Goal: Transaction & Acquisition: Purchase product/service

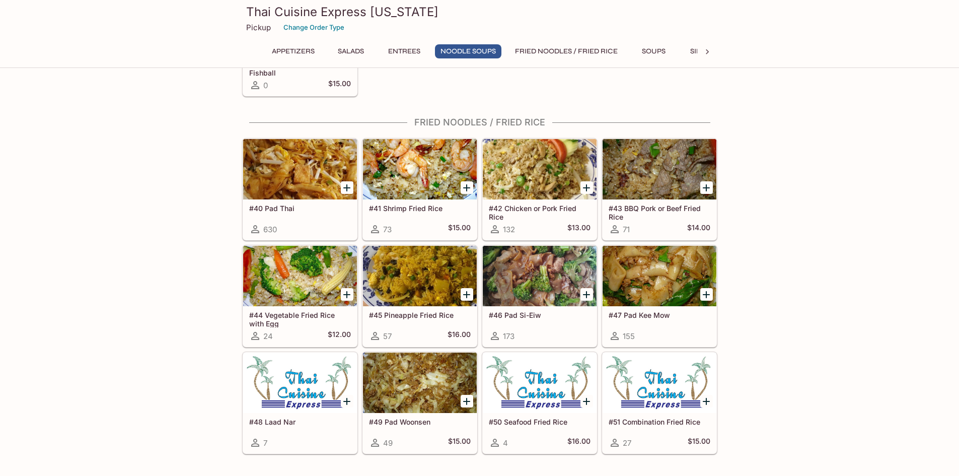
scroll to position [1259, 0]
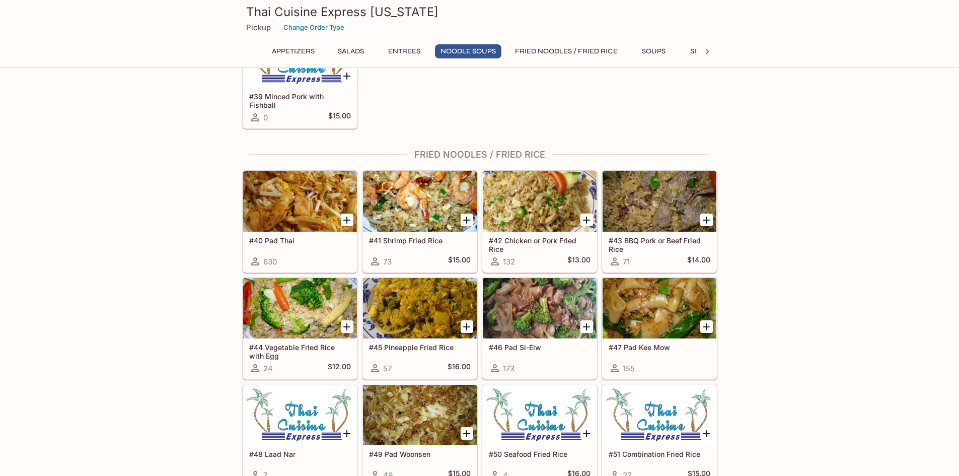
click at [299, 221] on div at bounding box center [300, 201] width 114 height 60
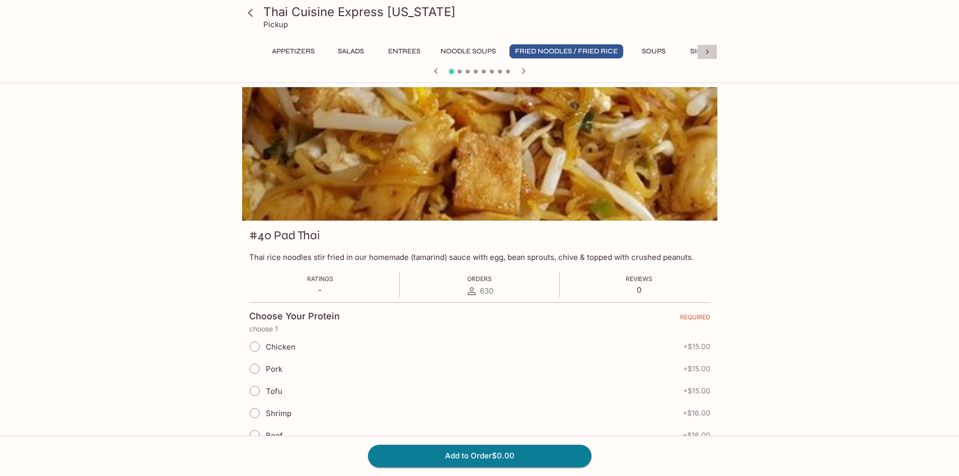
click at [705, 48] on icon at bounding box center [708, 52] width 10 height 10
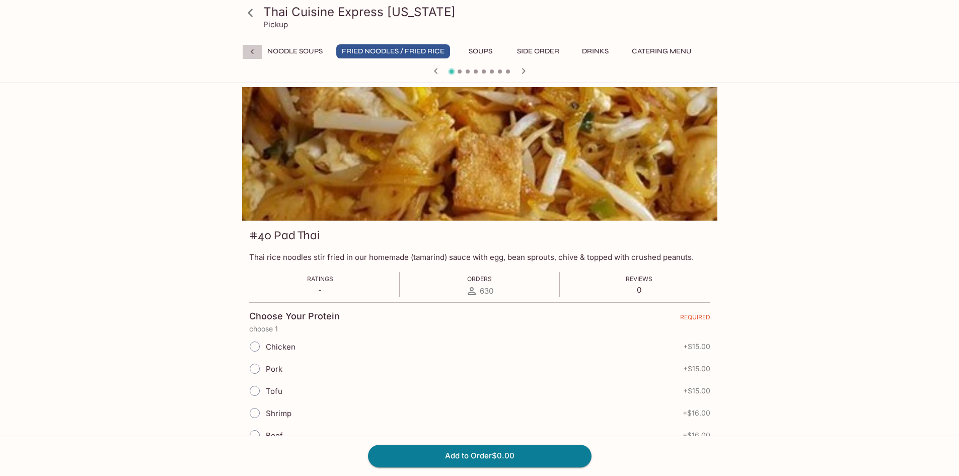
click at [247, 47] on icon at bounding box center [252, 52] width 10 height 10
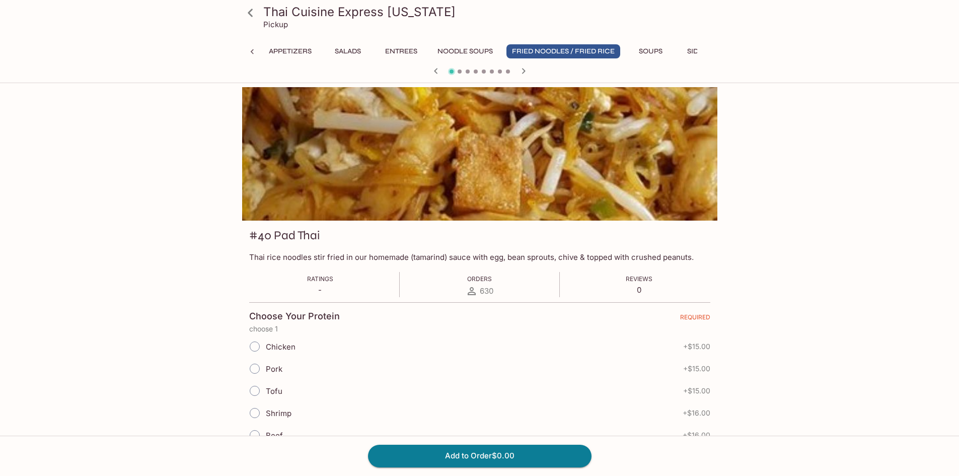
scroll to position [0, 0]
click at [247, 47] on div "Appetizers Salads Entrees Noodle Soups Fried Noodles / Fried Rice Soups Side Or…" at bounding box center [479, 54] width 475 height 20
click at [293, 50] on button "Appetizers" at bounding box center [293, 51] width 54 height 14
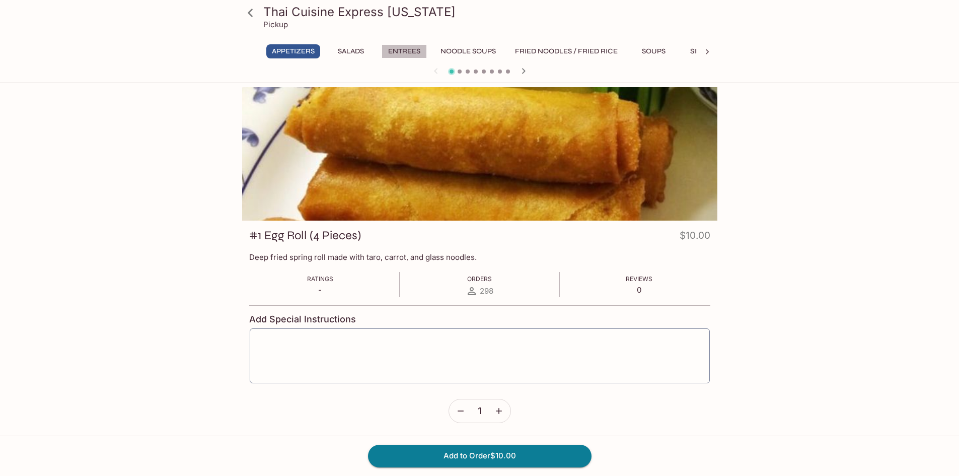
click at [394, 48] on button "Entrees" at bounding box center [404, 51] width 45 height 14
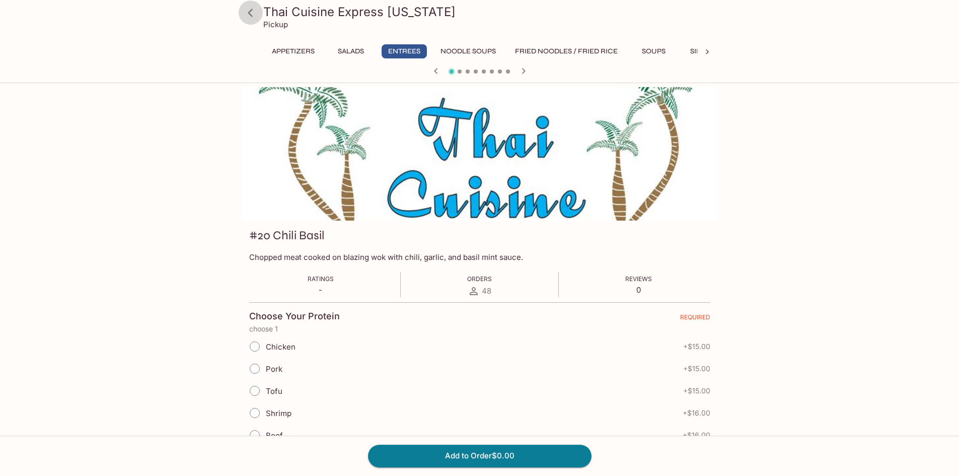
click at [252, 13] on icon at bounding box center [251, 13] width 18 height 18
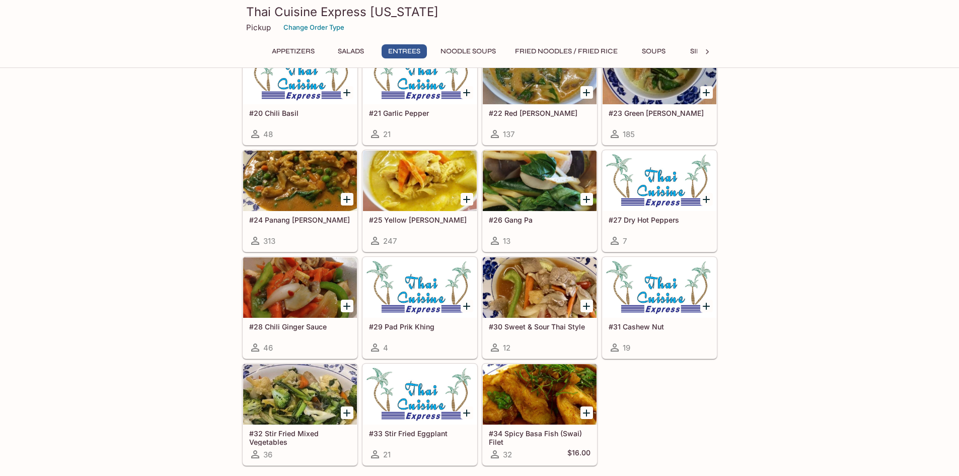
scroll to position [588, 0]
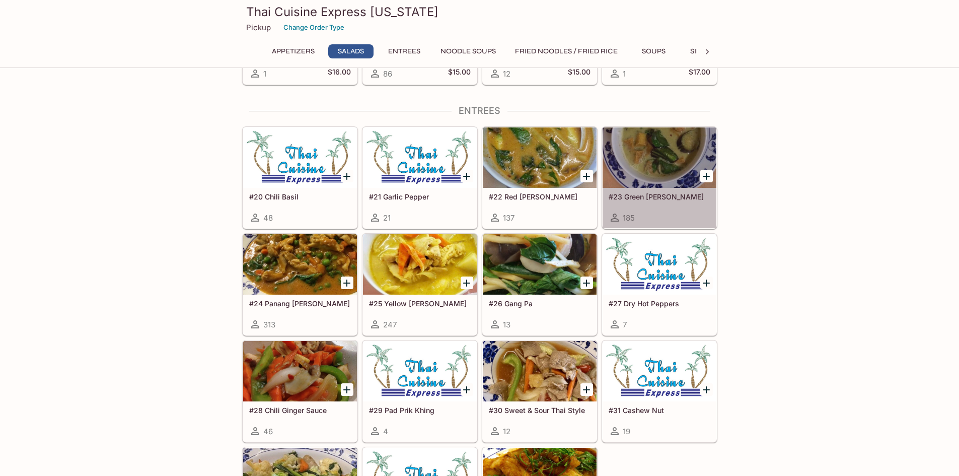
click at [643, 161] on div at bounding box center [660, 157] width 114 height 60
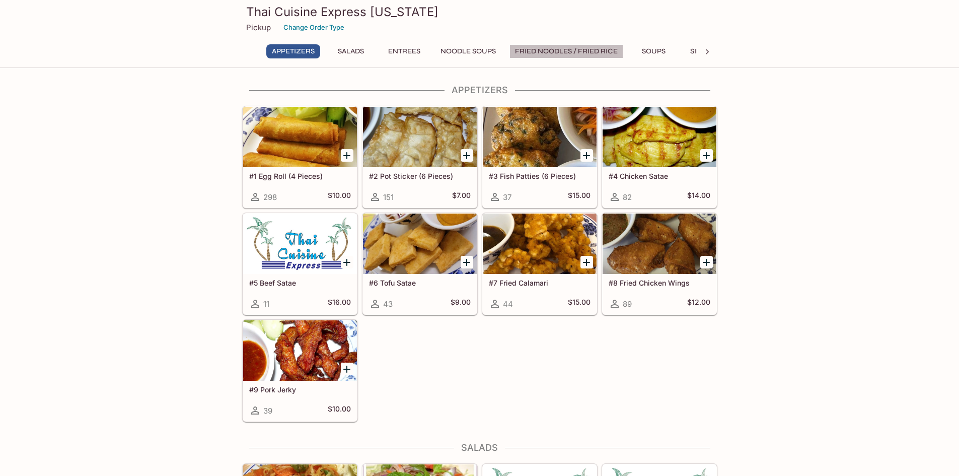
click at [540, 50] on button "Fried Noodles / Fried Rice" at bounding box center [567, 51] width 114 height 14
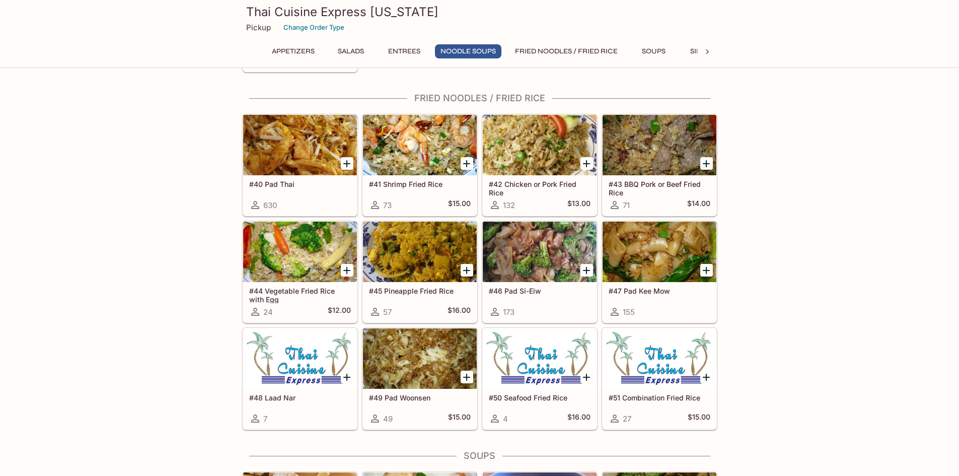
scroll to position [1322, 0]
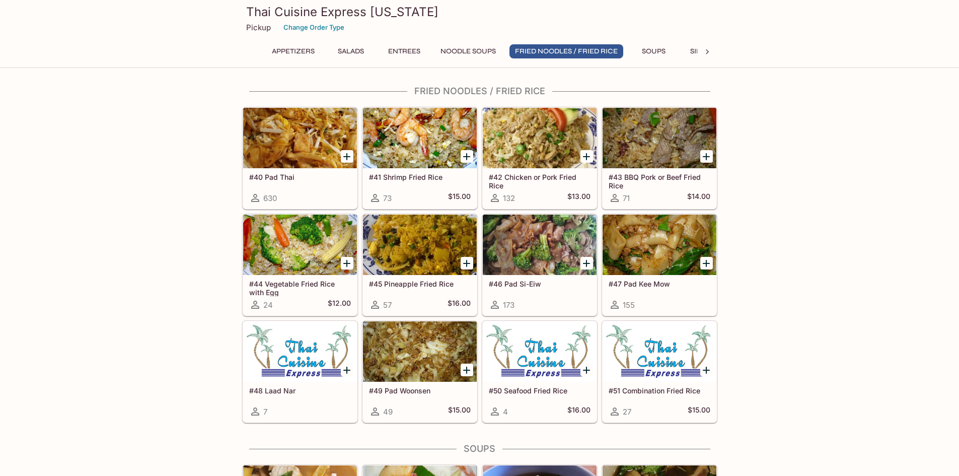
click at [293, 47] on button "Appetizers" at bounding box center [293, 51] width 54 height 14
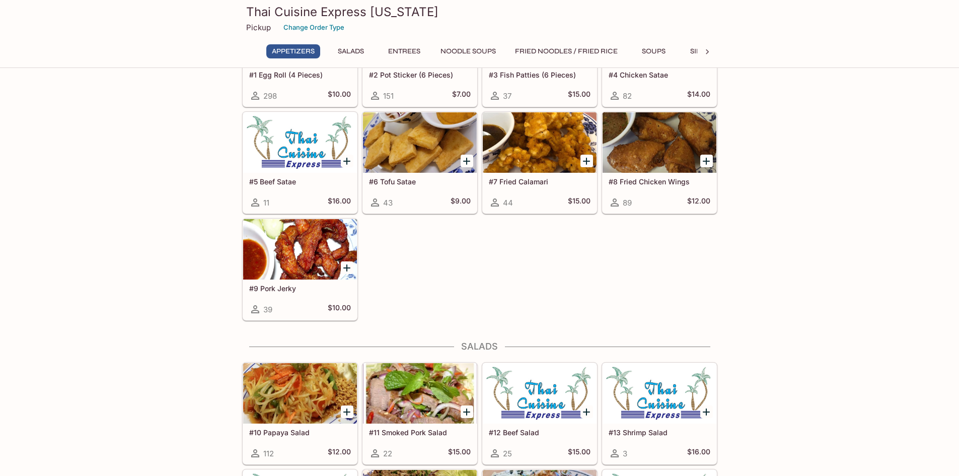
scroll to position [0, 0]
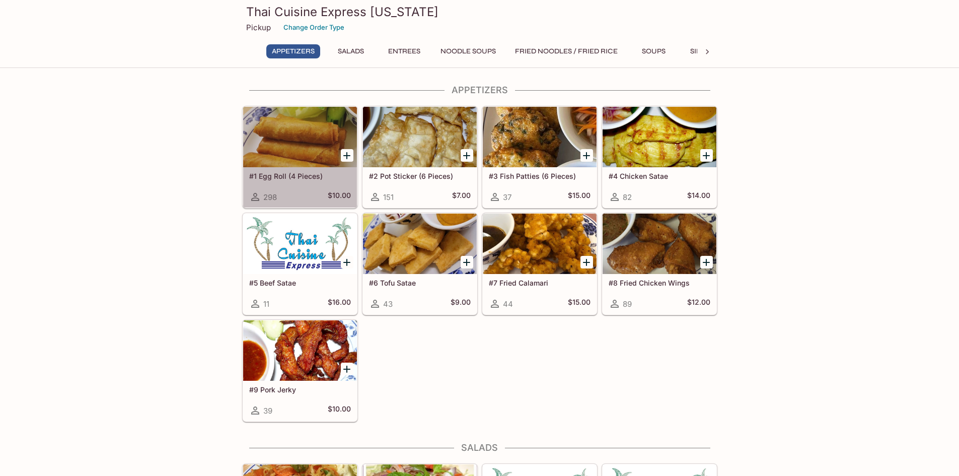
click at [282, 173] on h5 "#1 Egg Roll (4 Pieces)" at bounding box center [300, 176] width 102 height 9
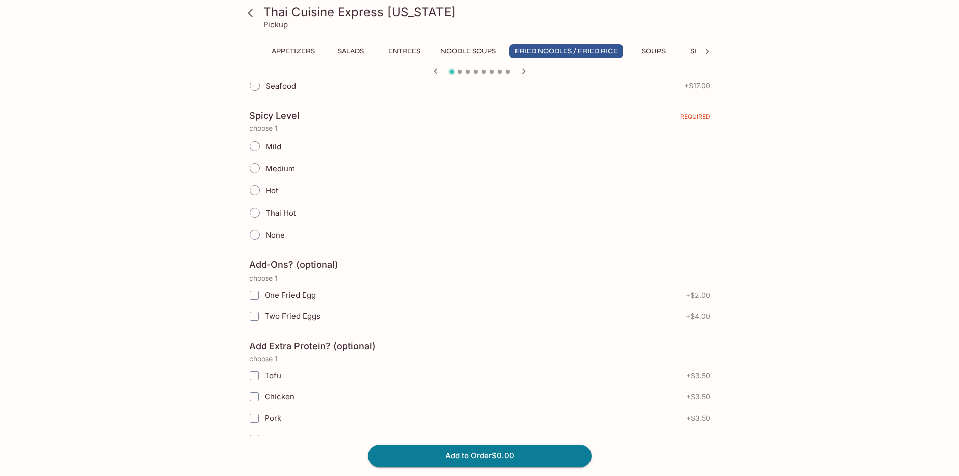
scroll to position [108, 0]
